Goal: Task Accomplishment & Management: Manage account settings

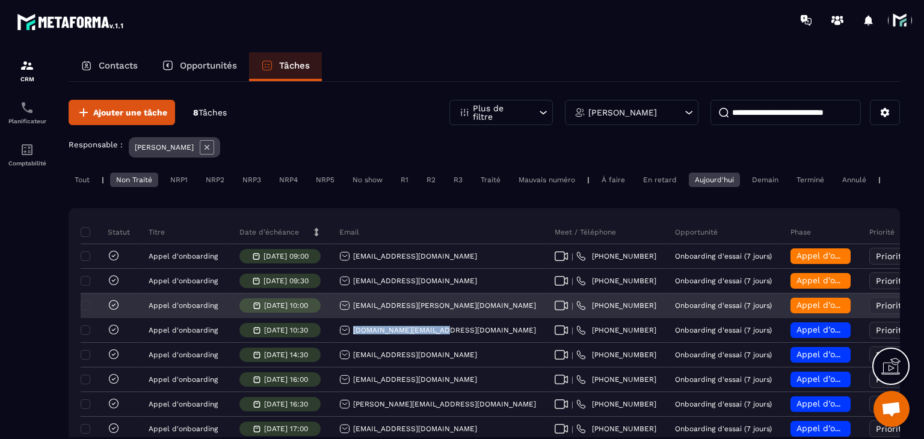
scroll to position [81, 0]
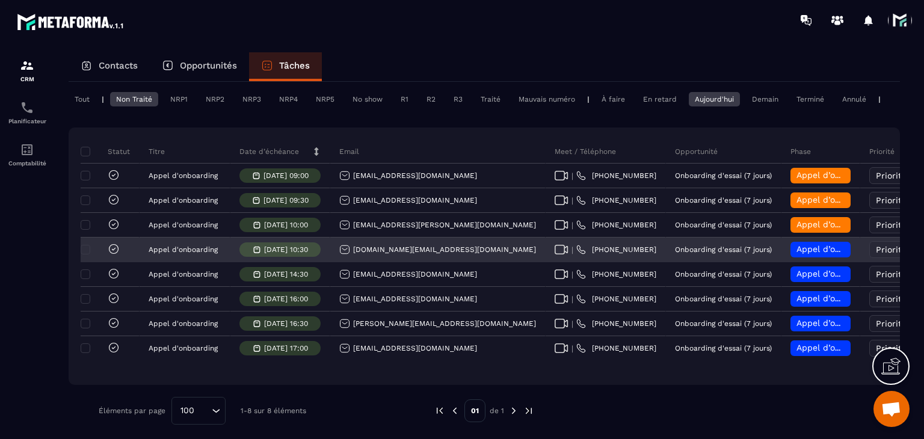
click at [797, 254] on span "Appel d’onboarding planifié" at bounding box center [854, 249] width 114 height 10
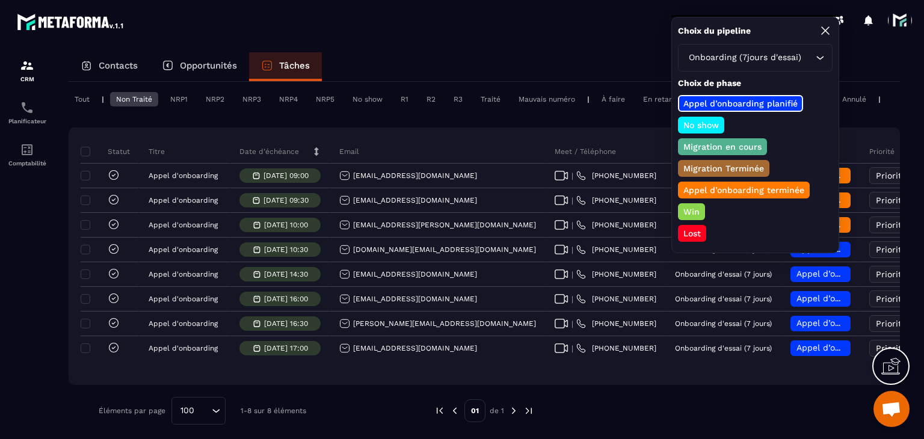
click at [702, 191] on p "Appel d’onboarding terminée" at bounding box center [744, 190] width 125 height 12
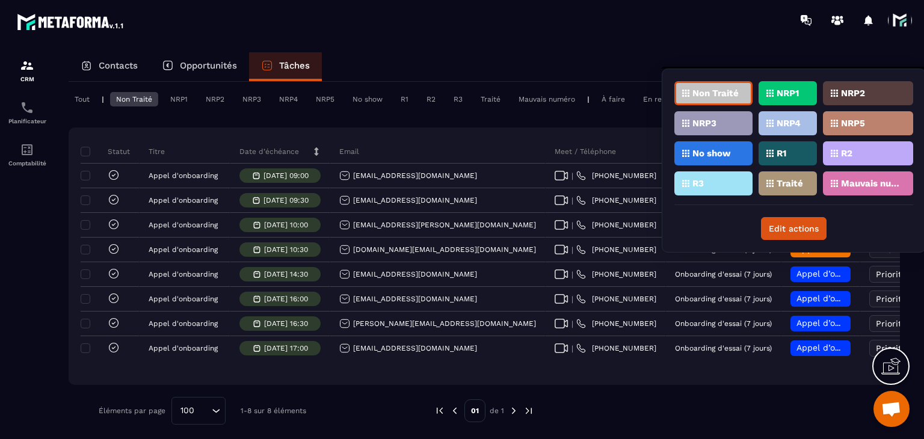
click at [799, 184] on p "Traité" at bounding box center [790, 183] width 26 height 8
